Goal: Information Seeking & Learning: Learn about a topic

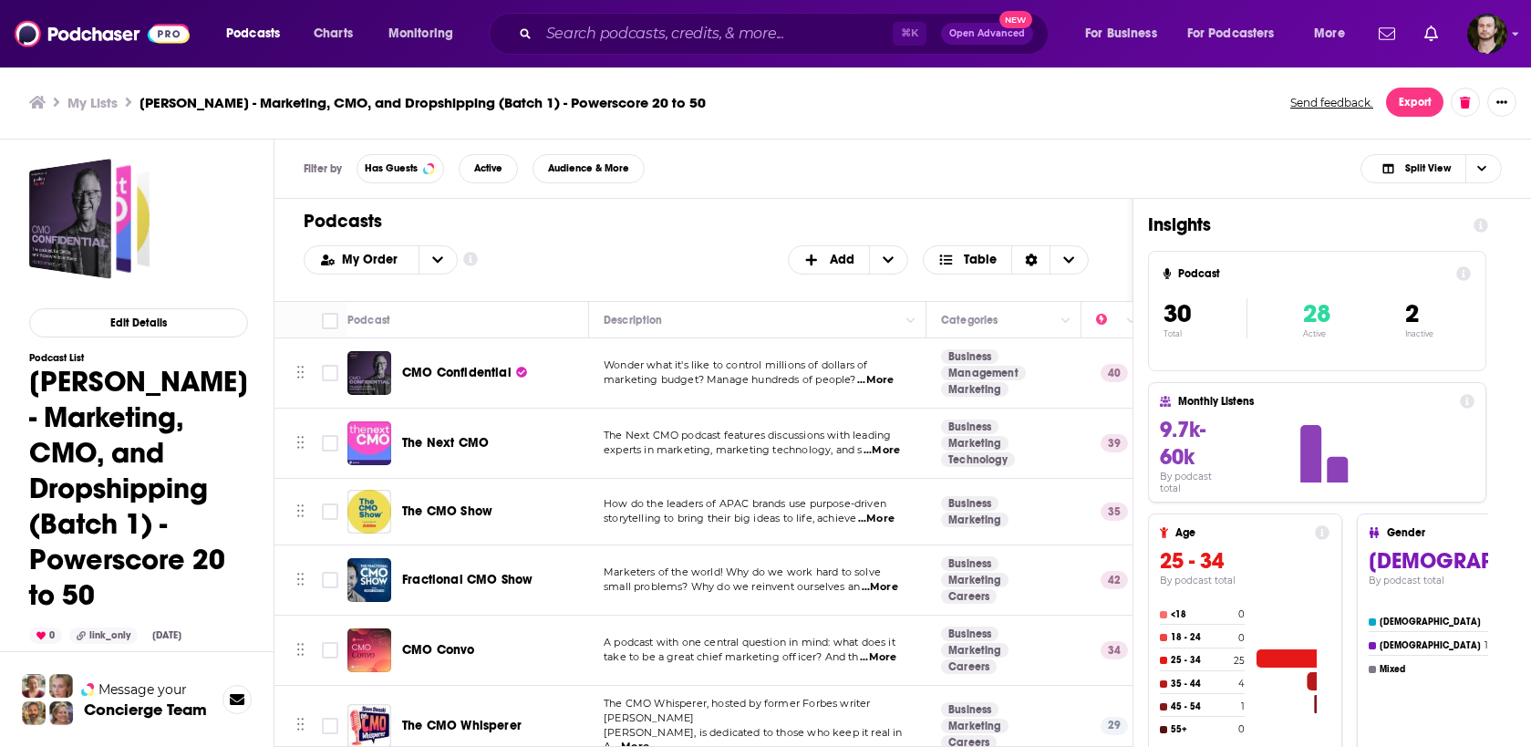
scroll to position [427, 0]
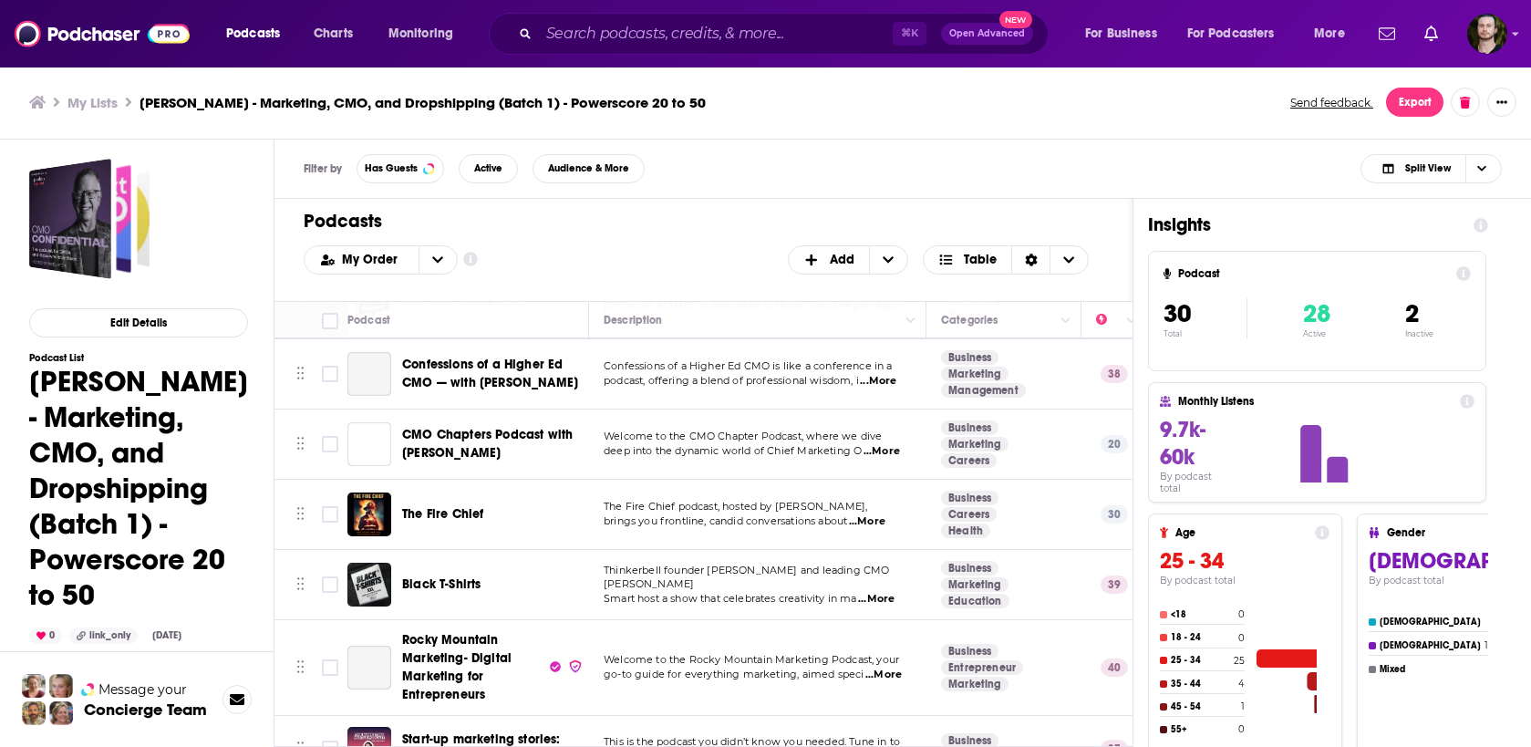
click at [616, 271] on div "My Order Customize Your List Order Select the “My Order” sort and remove all fi…" at bounding box center [704, 259] width 800 height 29
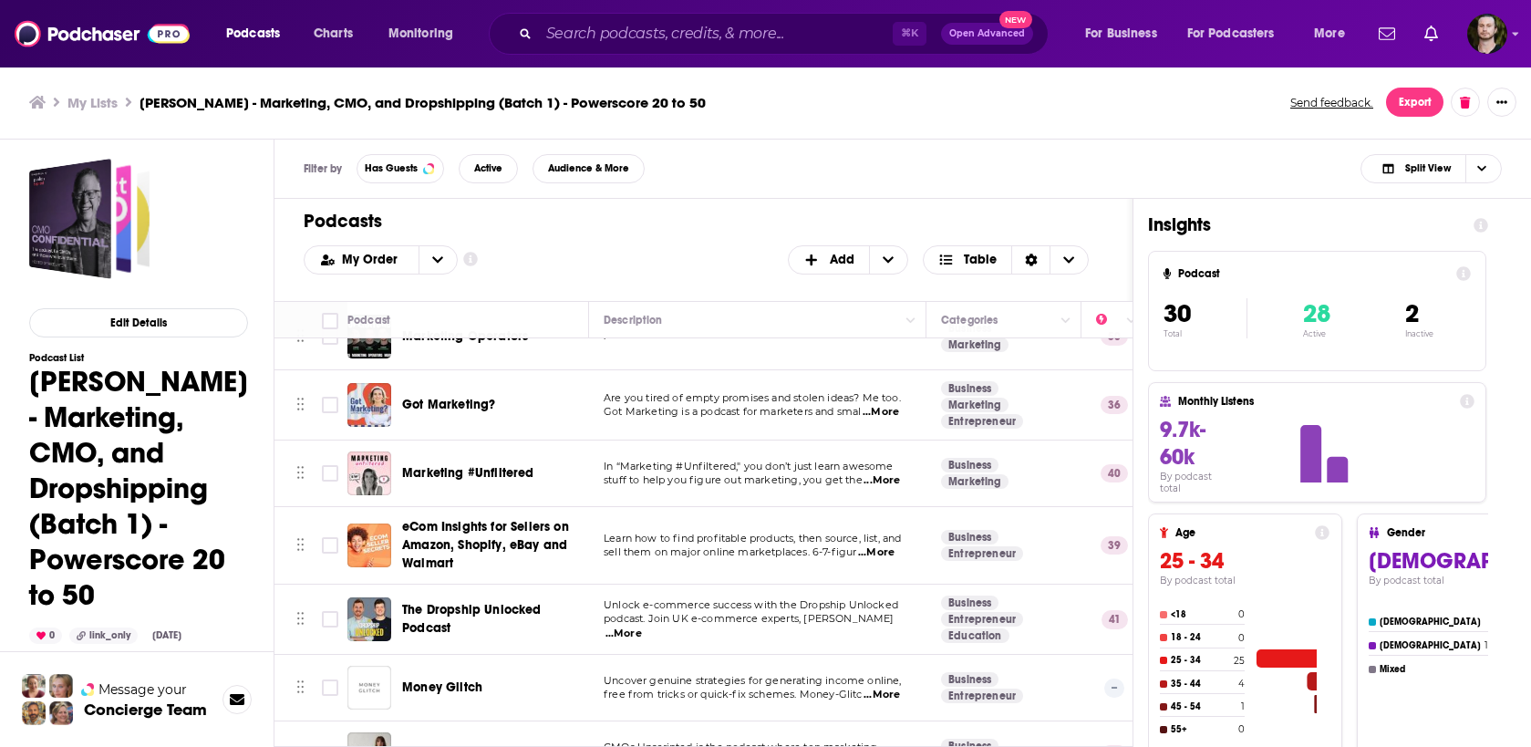
click at [611, 253] on div "My Order Customize Your List Order Select the “My Order” sort and remove all fi…" at bounding box center [704, 259] width 800 height 29
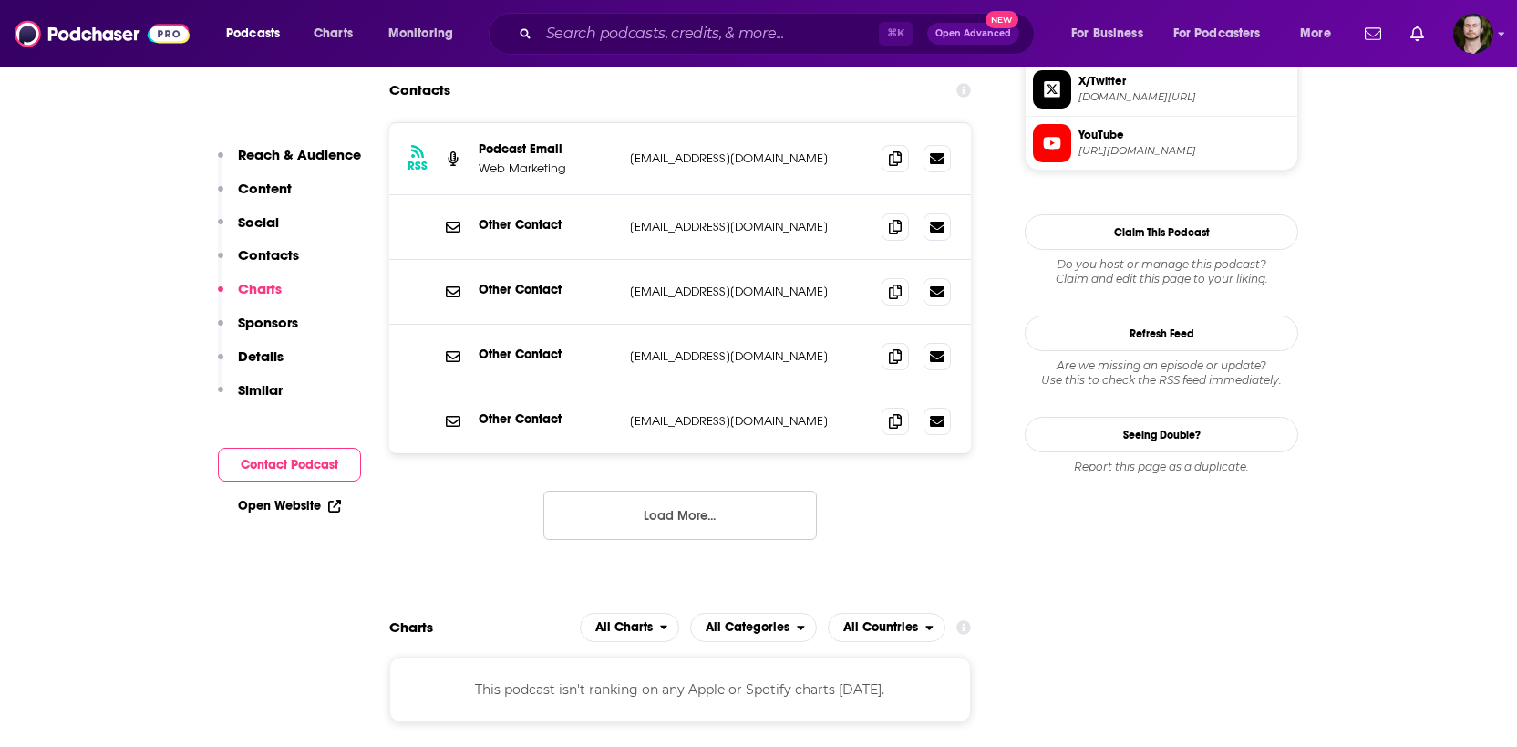
scroll to position [1502, 0]
click at [724, 518] on button "Load More..." at bounding box center [680, 514] width 274 height 49
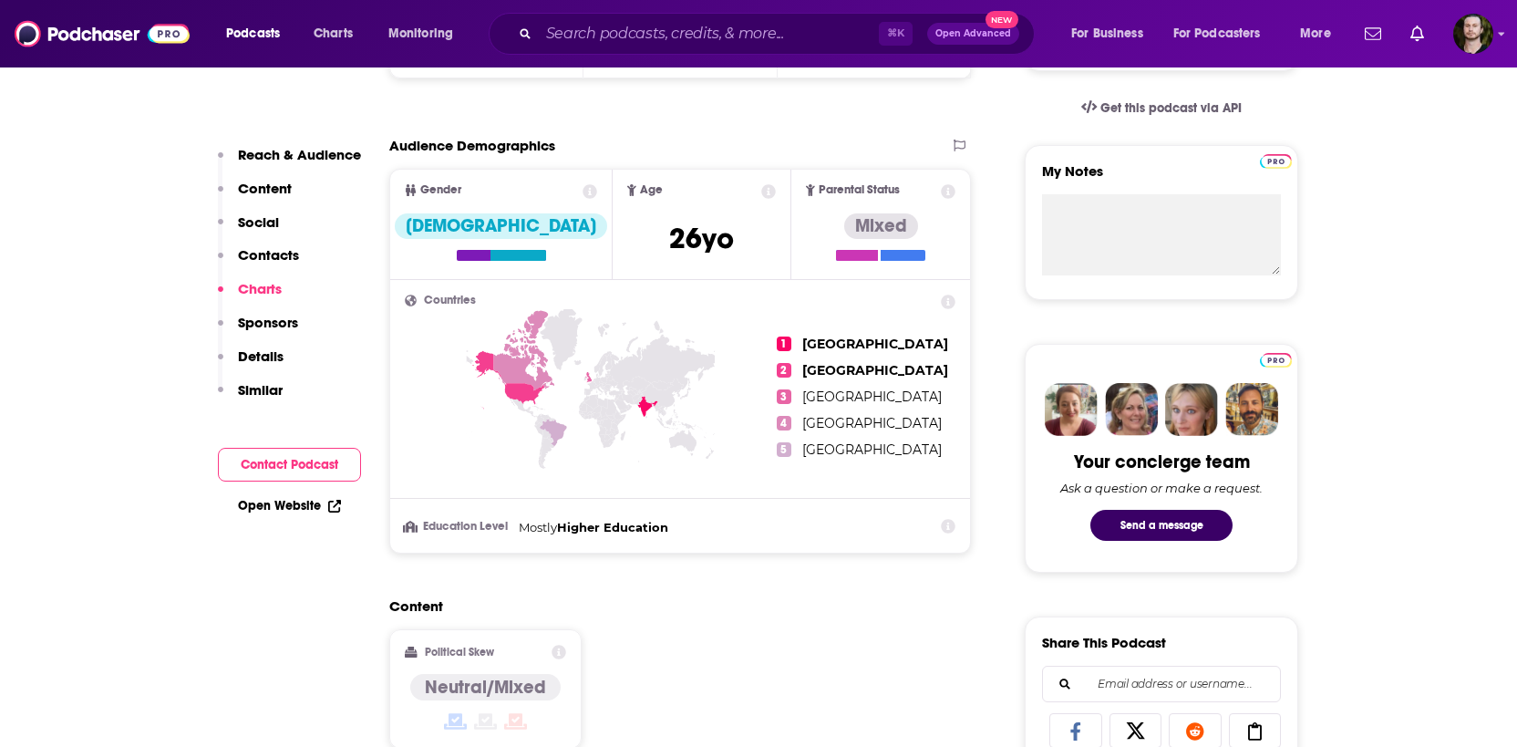
scroll to position [0, 0]
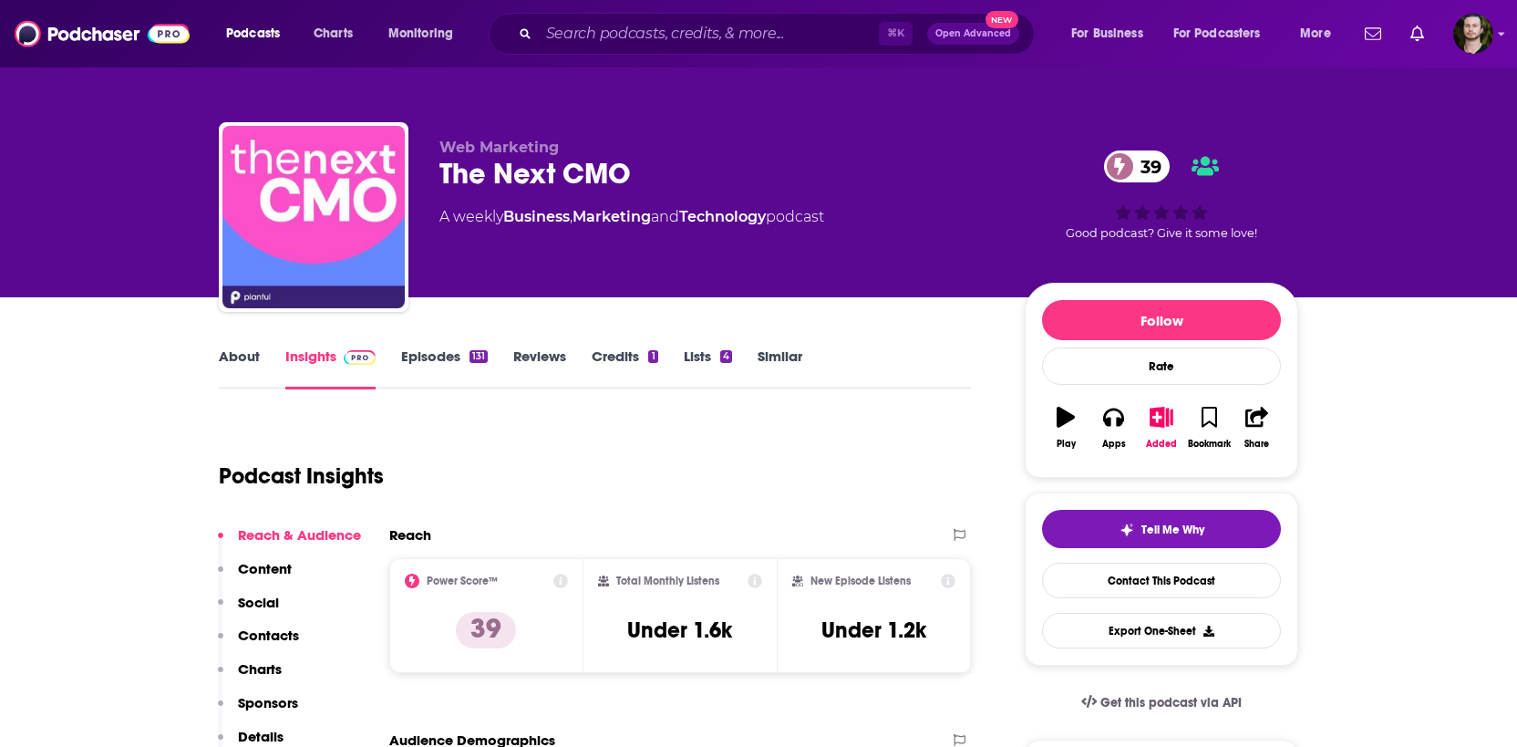
click at [231, 352] on link "About" at bounding box center [239, 368] width 41 height 42
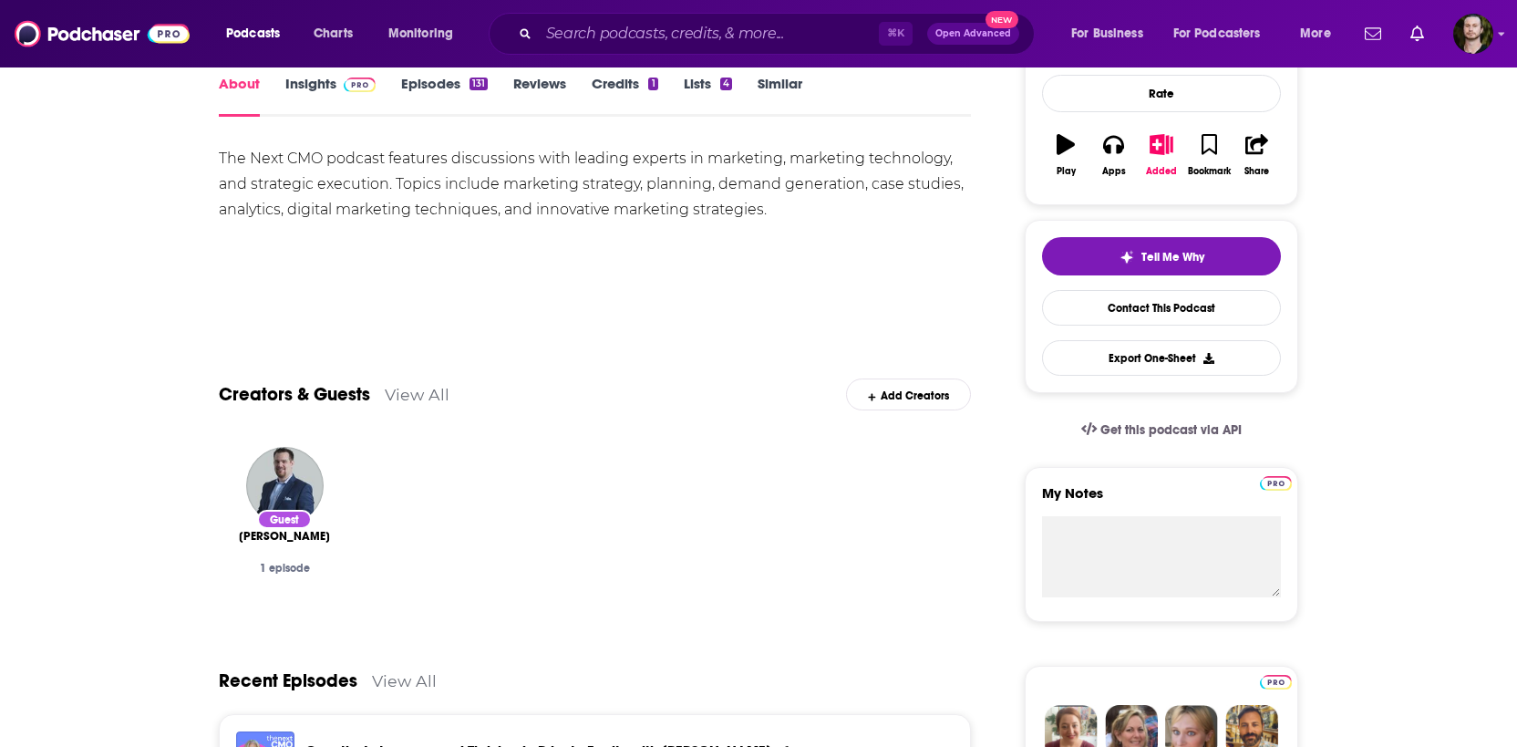
scroll to position [212, 0]
